Goal: Transaction & Acquisition: Purchase product/service

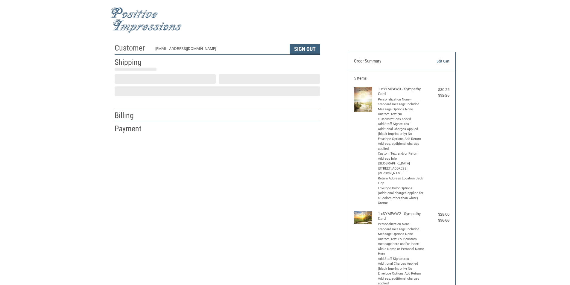
select select "IL"
select select "US"
type input "Elgin"
select select "IL"
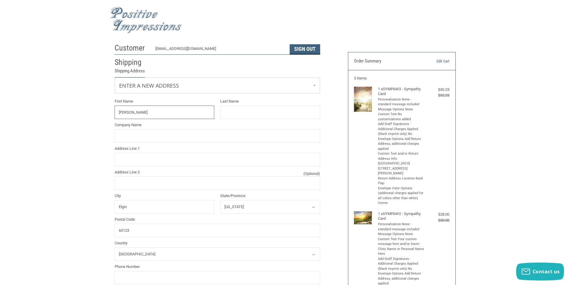
type input "[PERSON_NAME]"
type input "[GEOGRAPHIC_DATA]"
type input "[STREET_ADDRESS][PERSON_NAME]"
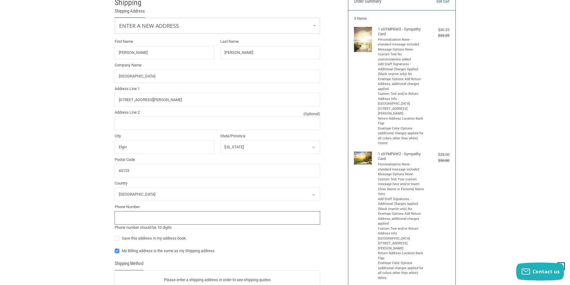
click at [170, 222] on input "tel" at bounding box center [217, 217] width 205 height 13
type input "8478883933"
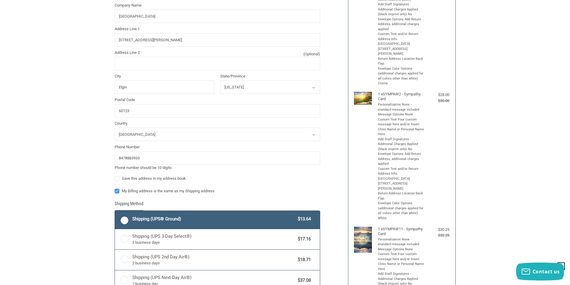
scroll to position [129, 0]
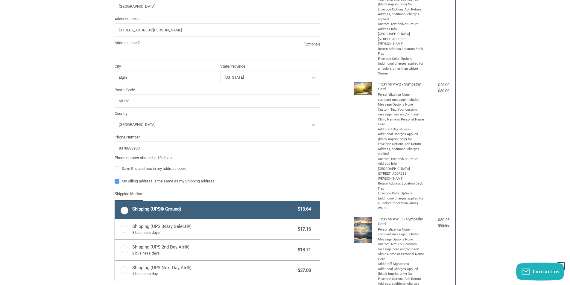
click at [117, 179] on div "Customer [EMAIL_ADDRESS][DOMAIN_NAME] Sign Out Shipping Shipping Address Enter …" at bounding box center [285, 248] width 350 height 674
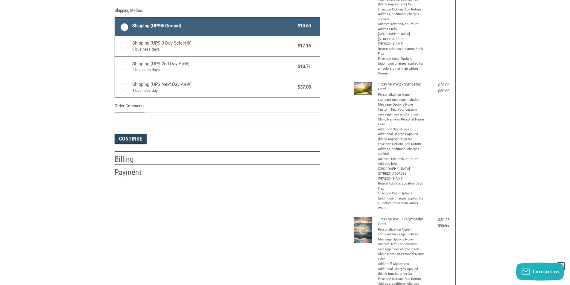
click at [137, 139] on button "Continue" at bounding box center [131, 139] width 32 height 10
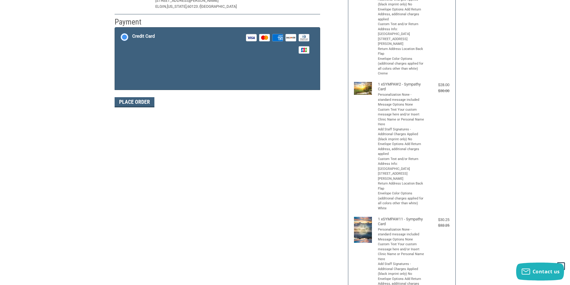
scroll to position [87, 0]
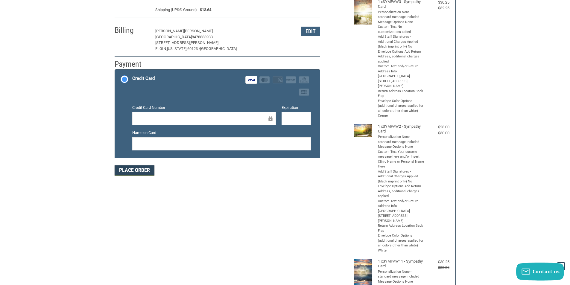
click at [149, 172] on button "Place Order" at bounding box center [135, 170] width 40 height 10
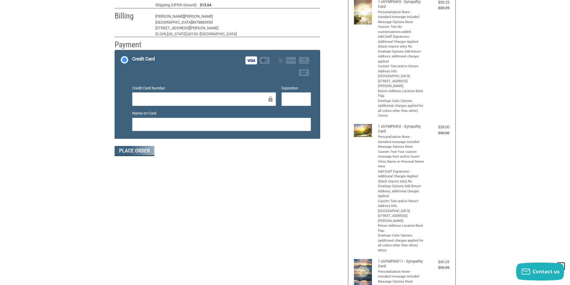
scroll to position [59, 0]
